Goal: Transaction & Acquisition: Book appointment/travel/reservation

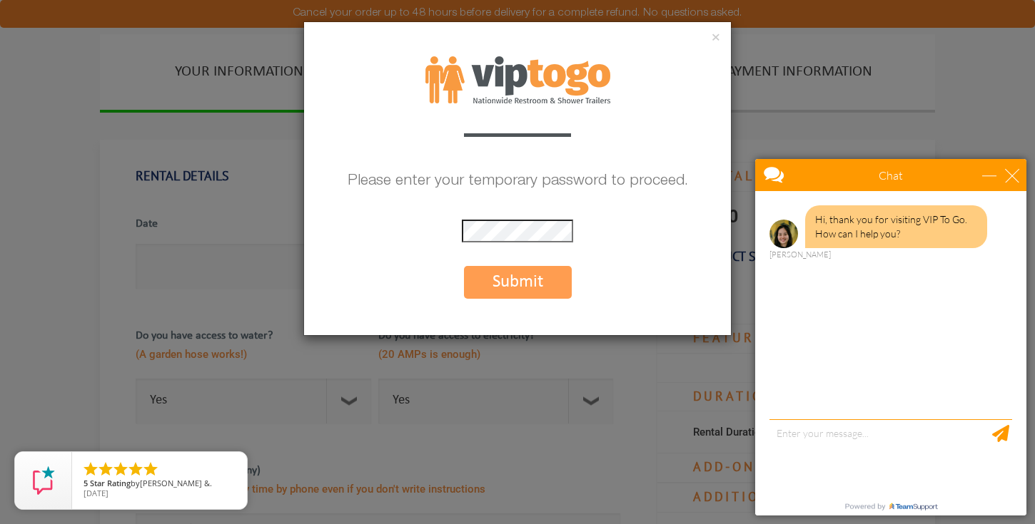
click at [521, 280] on button "Submit" at bounding box center [518, 282] width 108 height 33
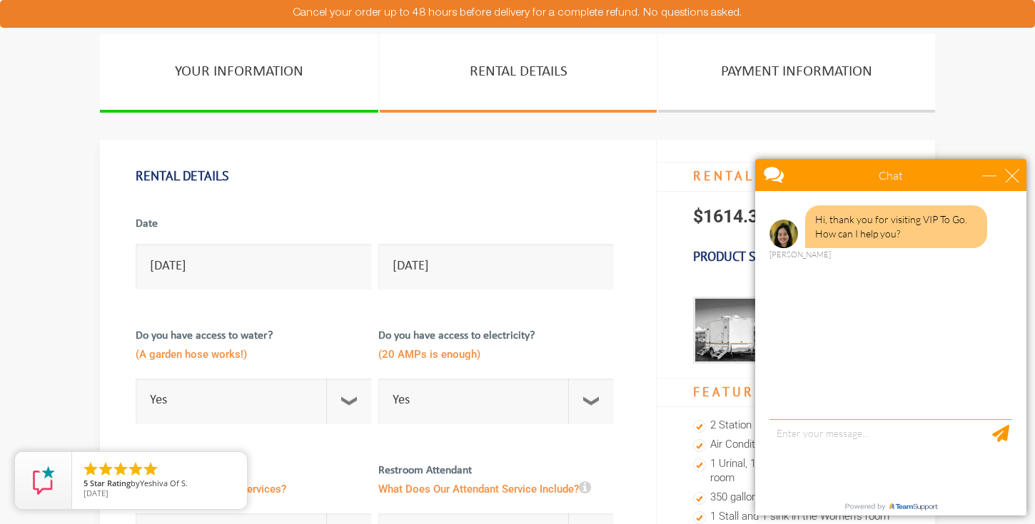
click at [991, 174] on div "minimize" at bounding box center [989, 175] width 14 height 14
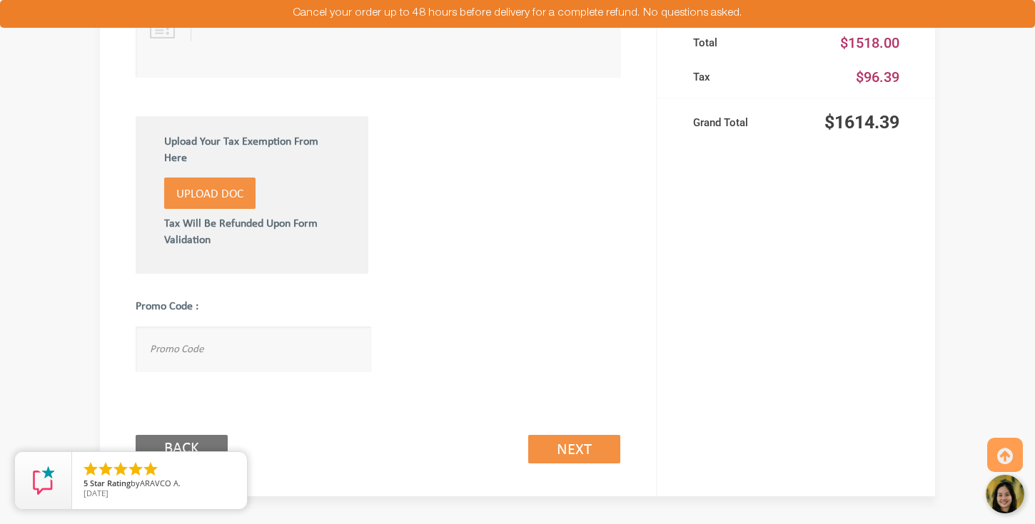
scroll to position [789, 0]
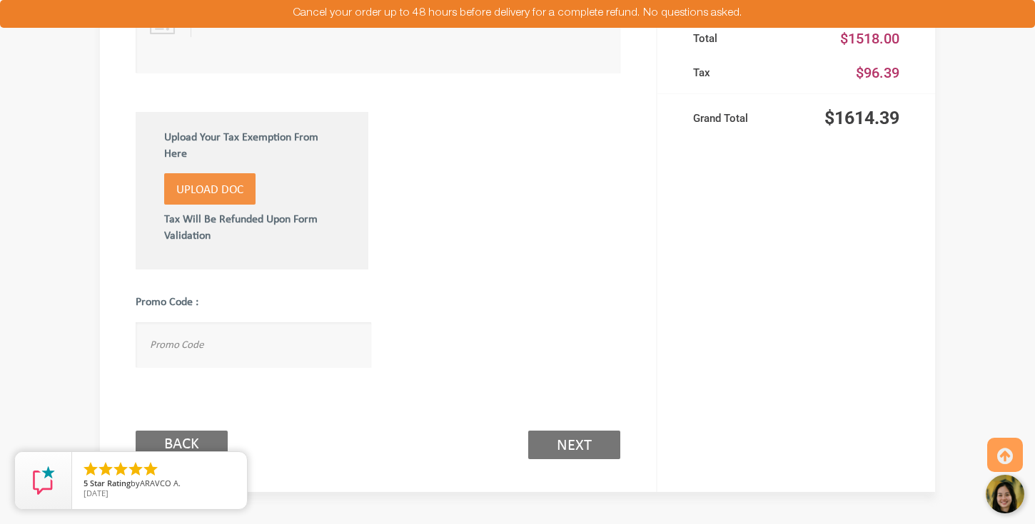
click at [578, 440] on link "Next (2/3)" at bounding box center [574, 445] width 92 height 29
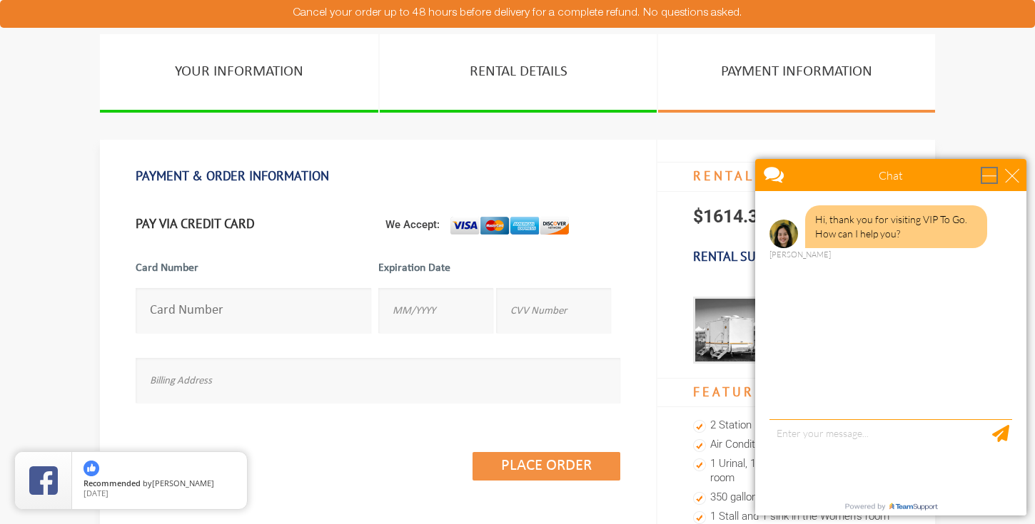
click at [989, 173] on div "minimize" at bounding box center [989, 175] width 14 height 14
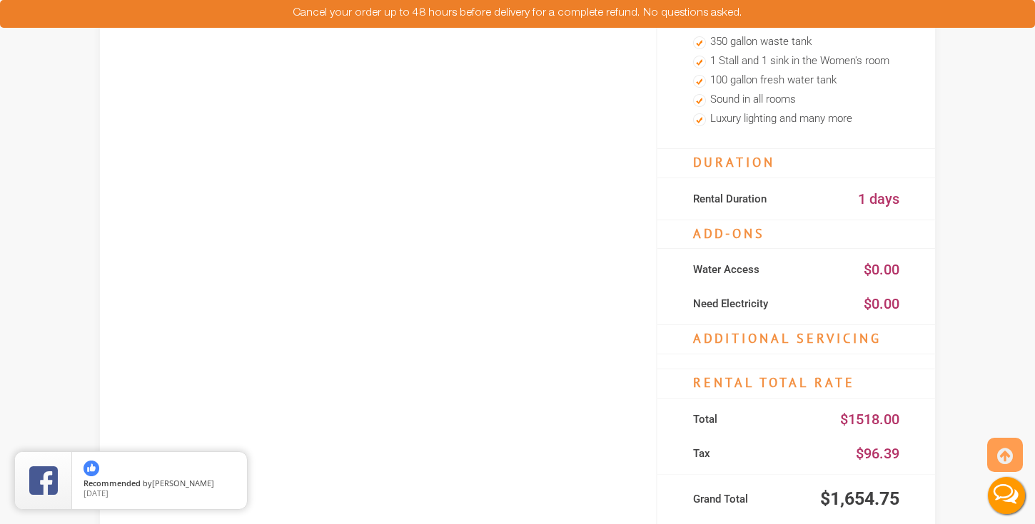
scroll to position [451, 0]
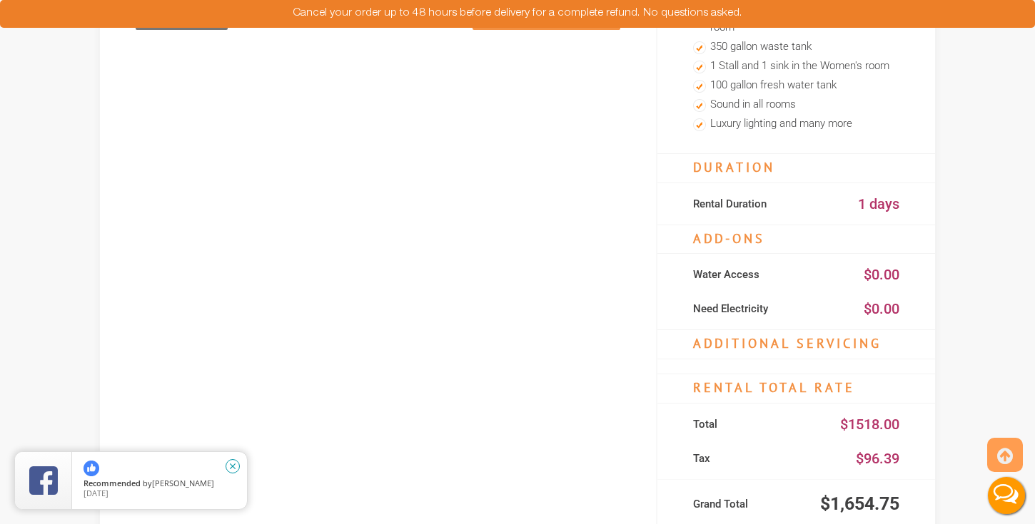
click at [233, 465] on icon "close" at bounding box center [232, 467] width 14 height 14
click at [55, 387] on section "YOUR INFORMATION RENTAL DETAILS PAYMENT INFORMATION PAYMENT & ORDER INFORMATION…" at bounding box center [517, 86] width 1035 height 1006
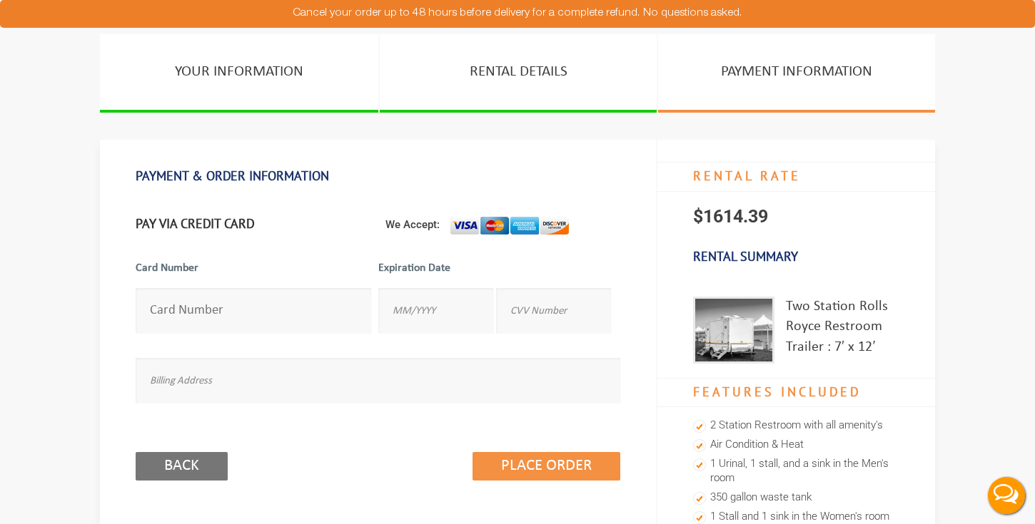
scroll to position [0, 0]
